Goal: Task Accomplishment & Management: Manage account settings

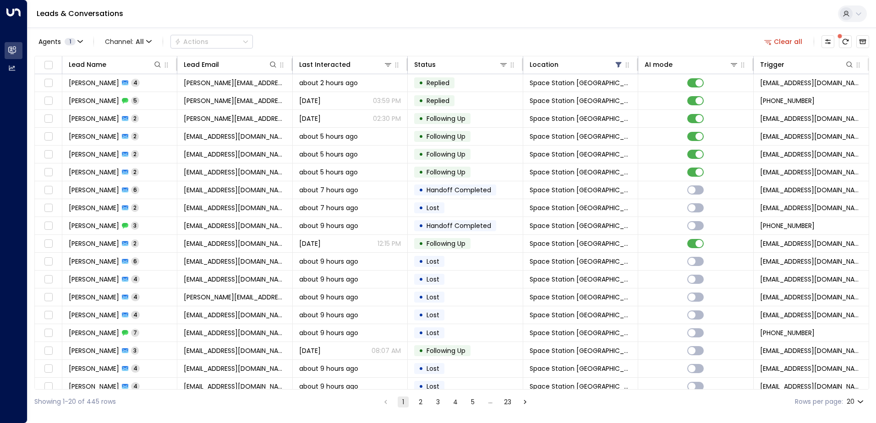
click at [842, 39] on span at bounding box center [839, 35] width 5 height 5
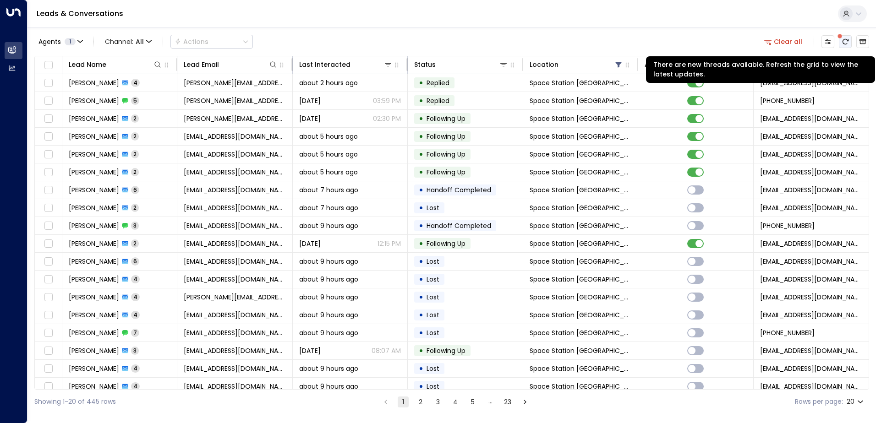
click at [847, 46] on button "There are new threads available. Refresh the grid to view the latest updates." at bounding box center [845, 41] width 13 height 13
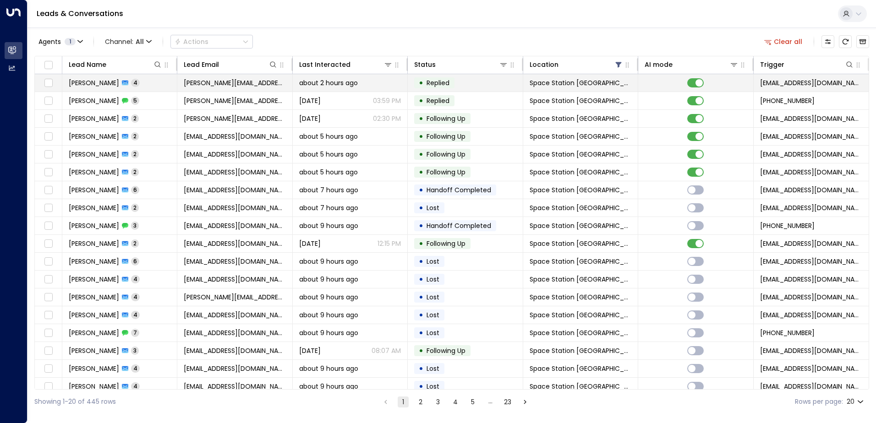
click at [107, 88] on td "[PERSON_NAME] 4" at bounding box center [119, 82] width 115 height 17
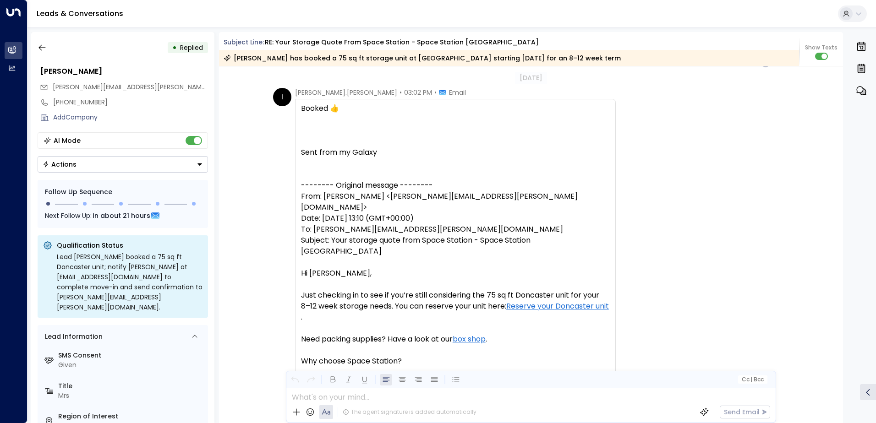
scroll to position [2156, 0]
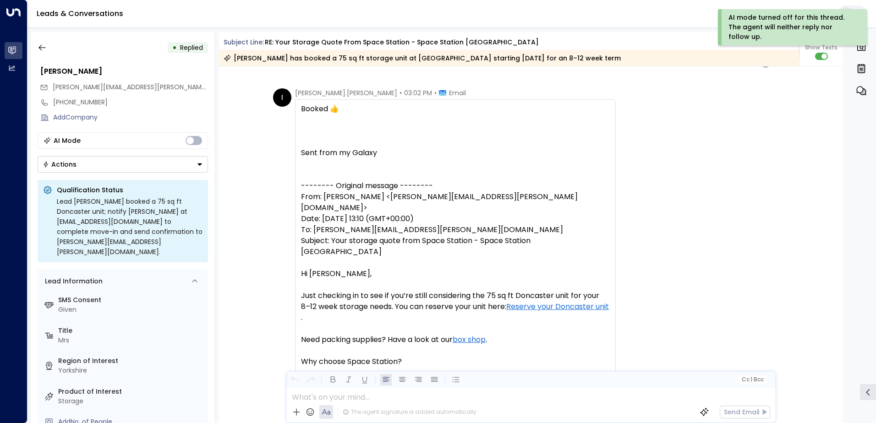
click at [157, 168] on button "Actions" at bounding box center [123, 164] width 170 height 16
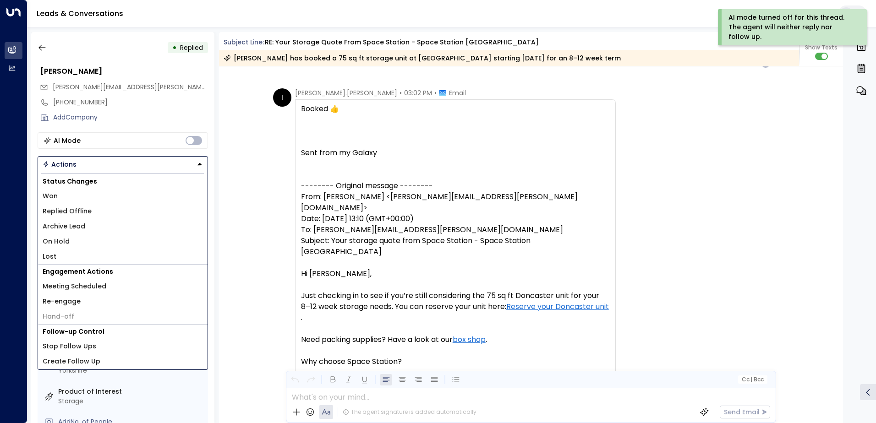
click at [55, 194] on span "Won" at bounding box center [50, 196] width 15 height 10
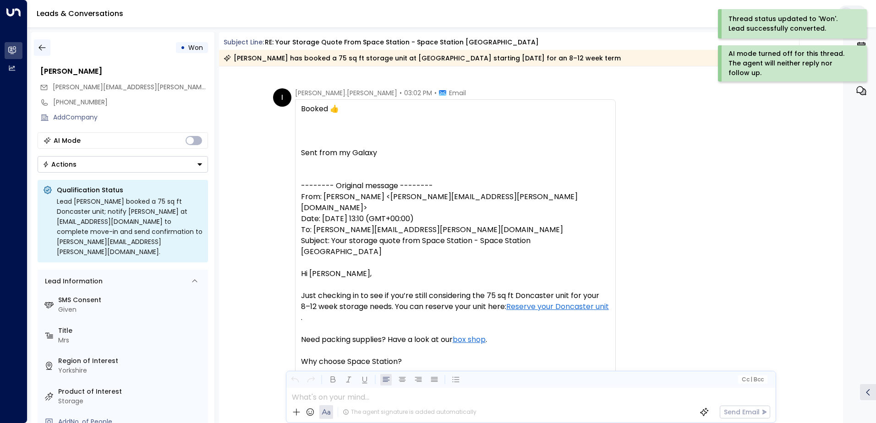
click at [46, 48] on icon "button" at bounding box center [42, 47] width 9 height 9
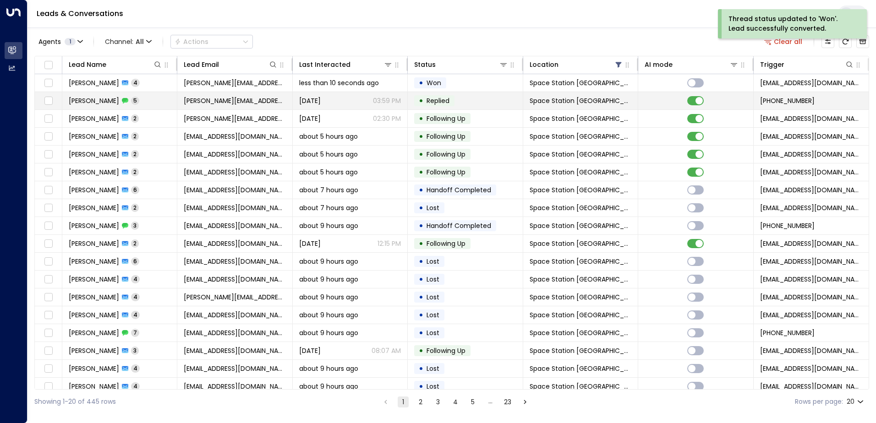
click at [119, 103] on span "[PERSON_NAME]" at bounding box center [94, 100] width 50 height 9
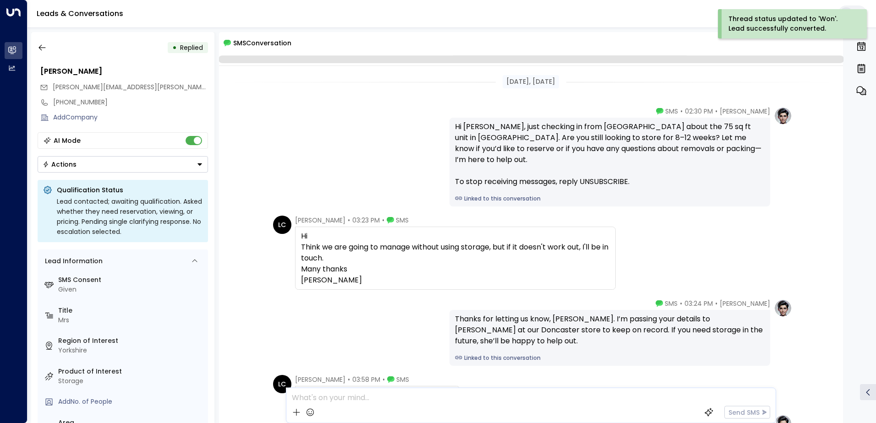
scroll to position [123, 0]
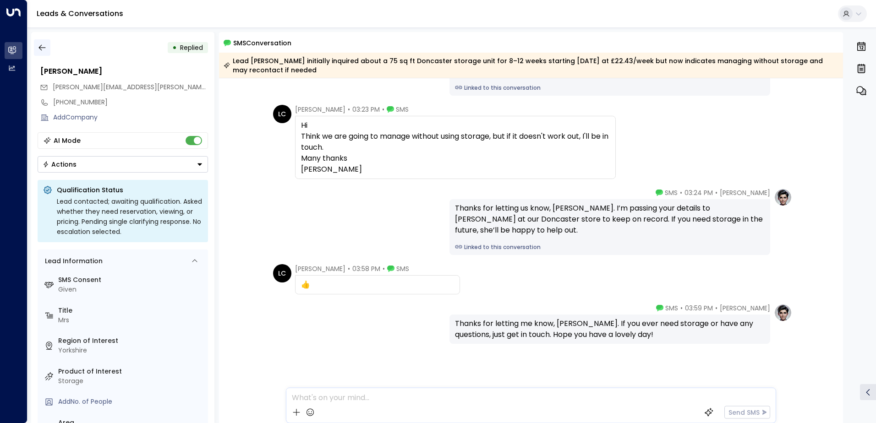
click at [43, 54] on button "button" at bounding box center [42, 47] width 16 height 16
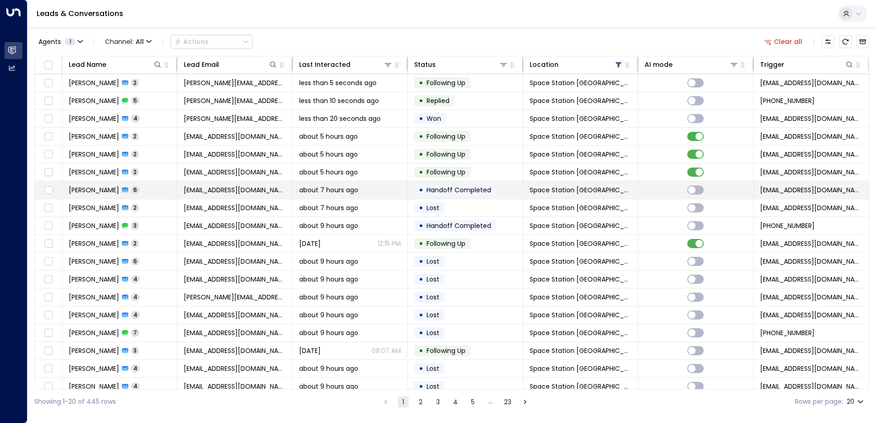
click at [96, 191] on span "[PERSON_NAME]" at bounding box center [94, 190] width 50 height 9
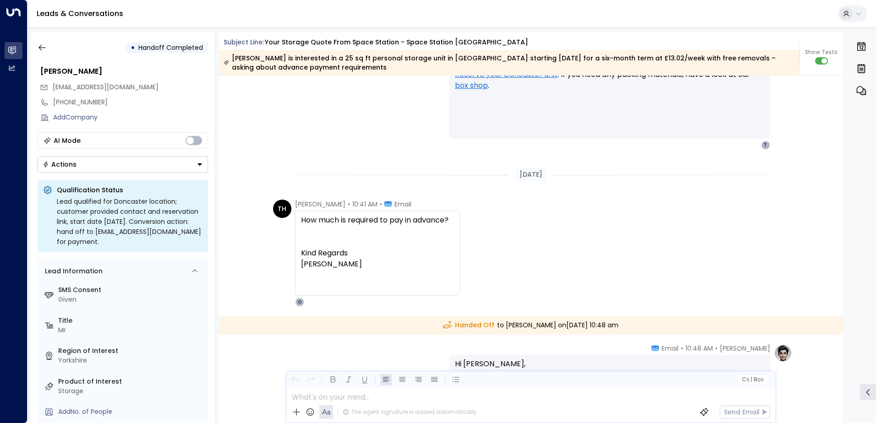
scroll to position [1702, 0]
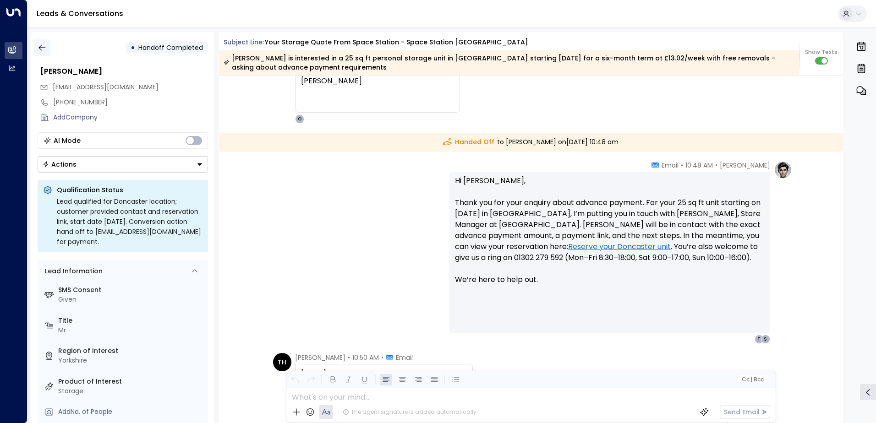
click at [43, 48] on icon "button" at bounding box center [42, 47] width 9 height 9
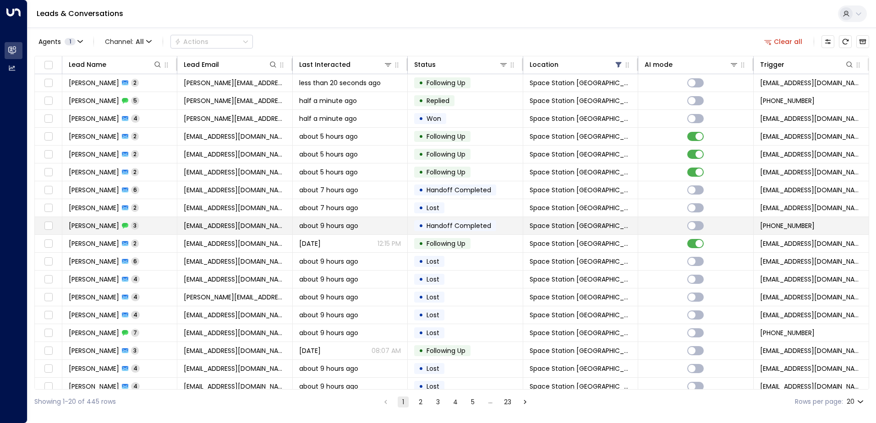
click at [470, 228] on span "Handoff Completed" at bounding box center [458, 225] width 65 height 9
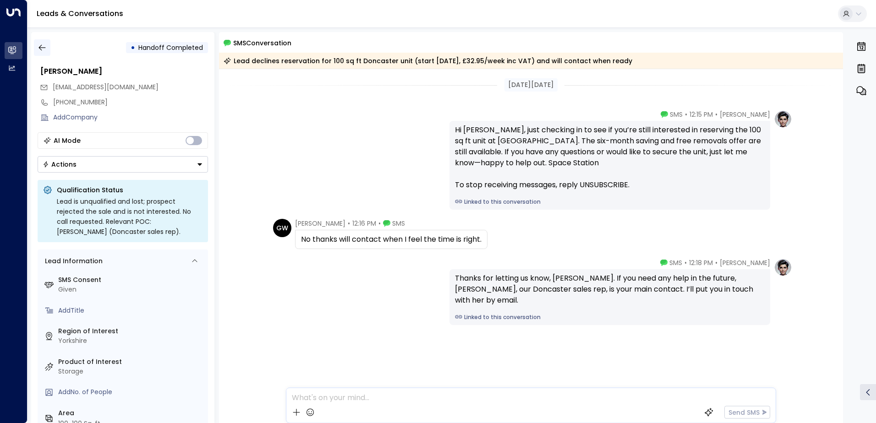
click at [43, 44] on icon "button" at bounding box center [42, 47] width 9 height 9
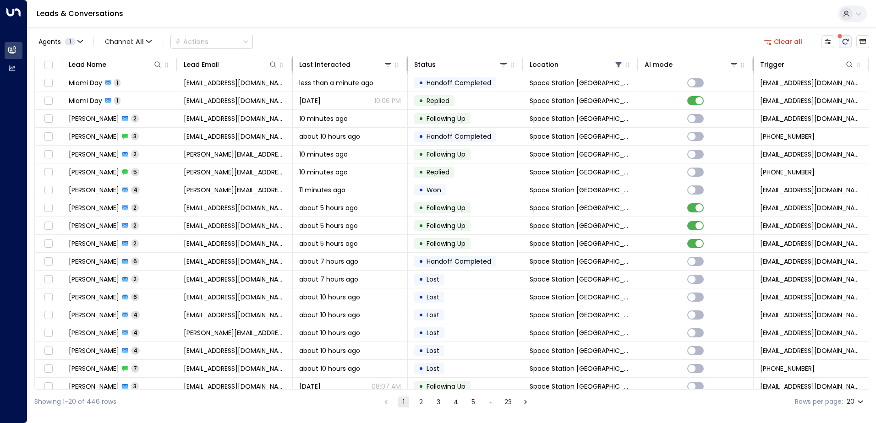
click at [846, 39] on icon "There are new threads available. Refresh the grid to view the latest updates." at bounding box center [845, 41] width 6 height 5
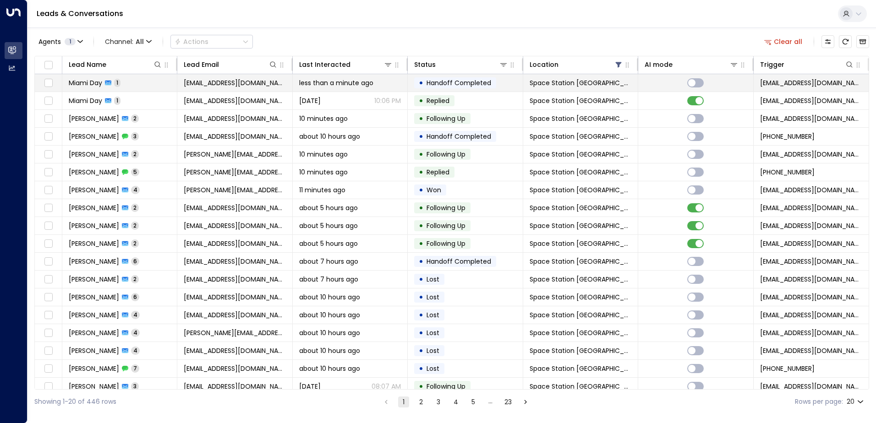
click at [73, 87] on td "Miami Day 1" at bounding box center [119, 82] width 115 height 17
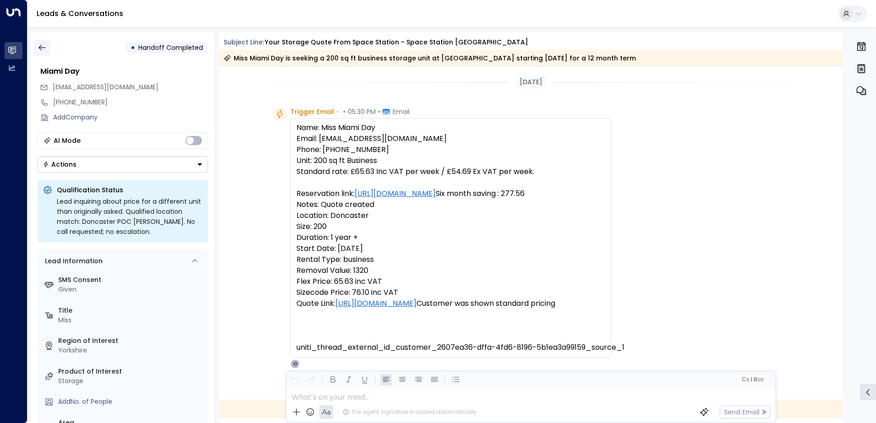
click at [40, 50] on icon "button" at bounding box center [42, 47] width 9 height 9
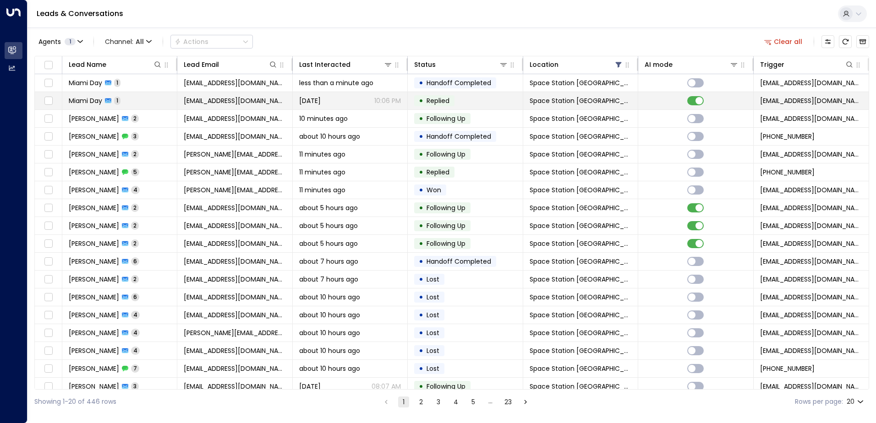
click at [123, 104] on td "Miami Day 1" at bounding box center [119, 100] width 115 height 17
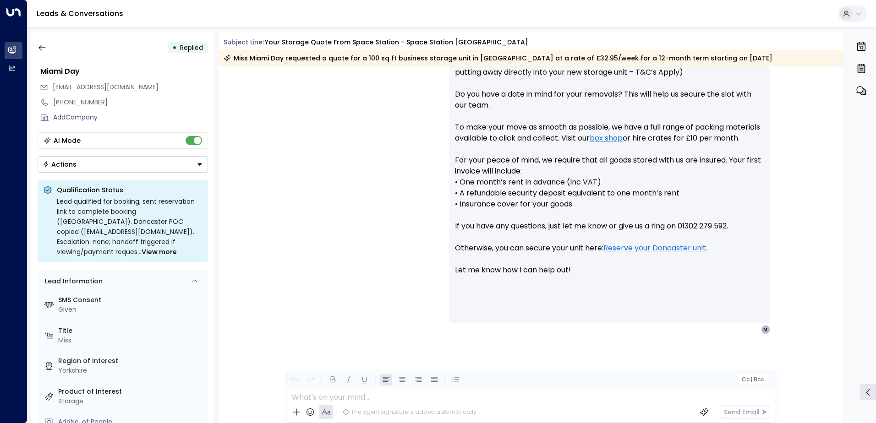
scroll to position [427, 0]
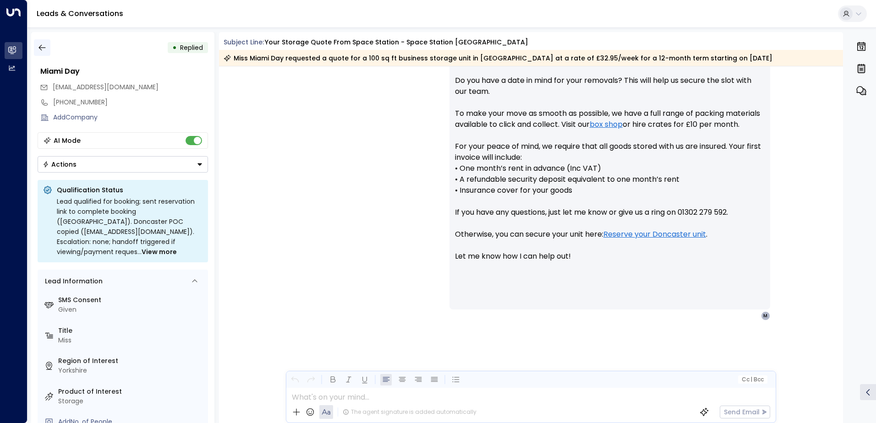
click at [42, 45] on icon "button" at bounding box center [42, 47] width 9 height 9
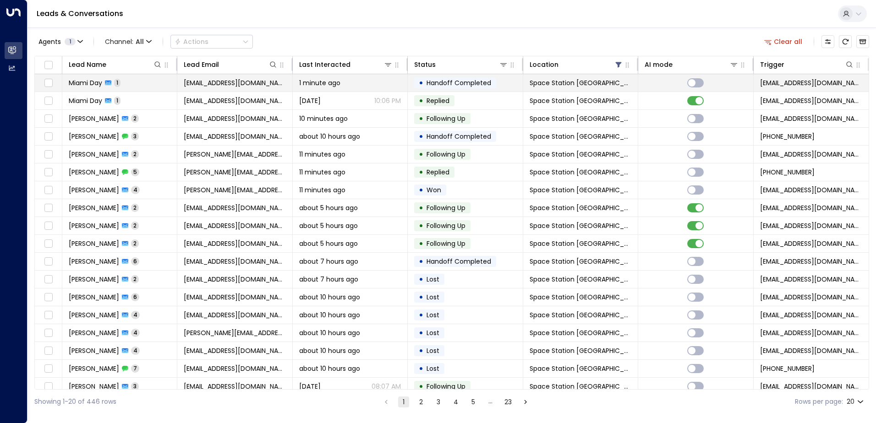
click at [124, 84] on td "Miami Day 1" at bounding box center [119, 82] width 115 height 17
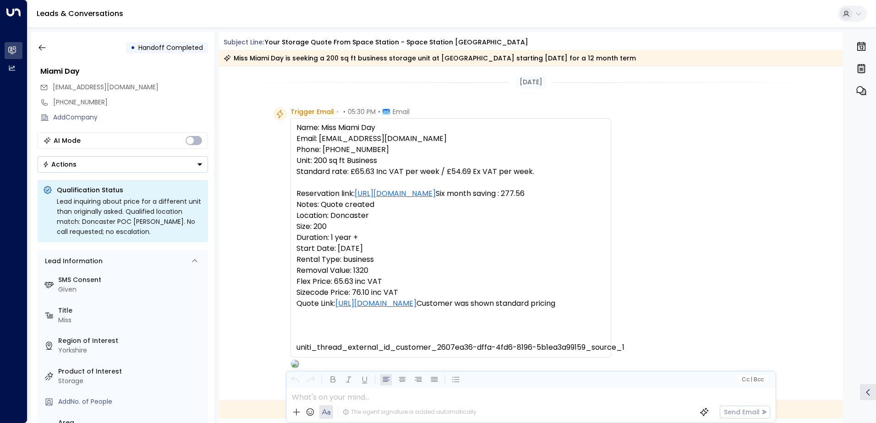
scroll to position [279, 0]
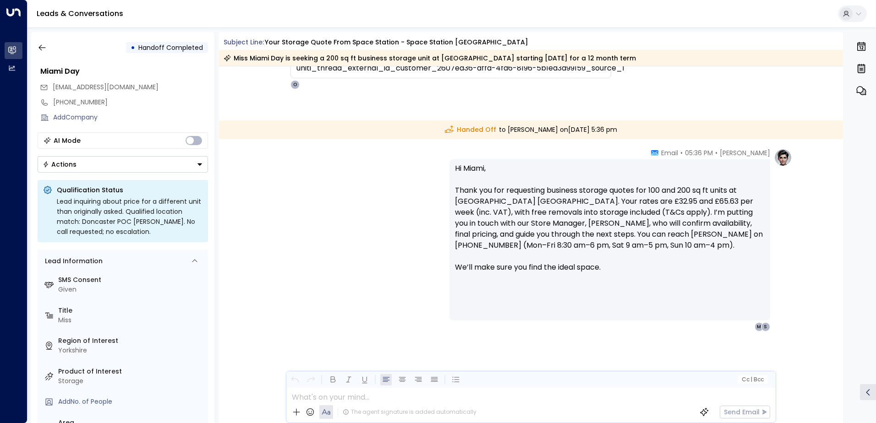
click at [308, 285] on div "[PERSON_NAME] • 05:36 PM • Email Hi Miami, Thank you for requesting business st…" at bounding box center [531, 239] width 522 height 183
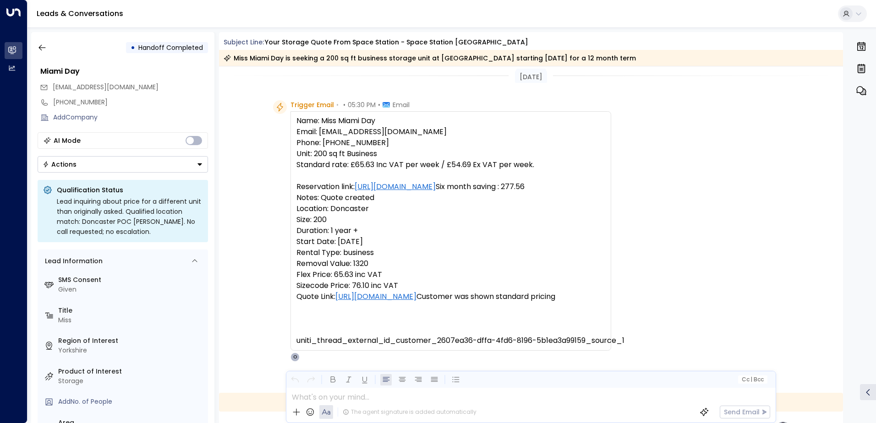
scroll to position [0, 0]
